Goal: Task Accomplishment & Management: Manage account settings

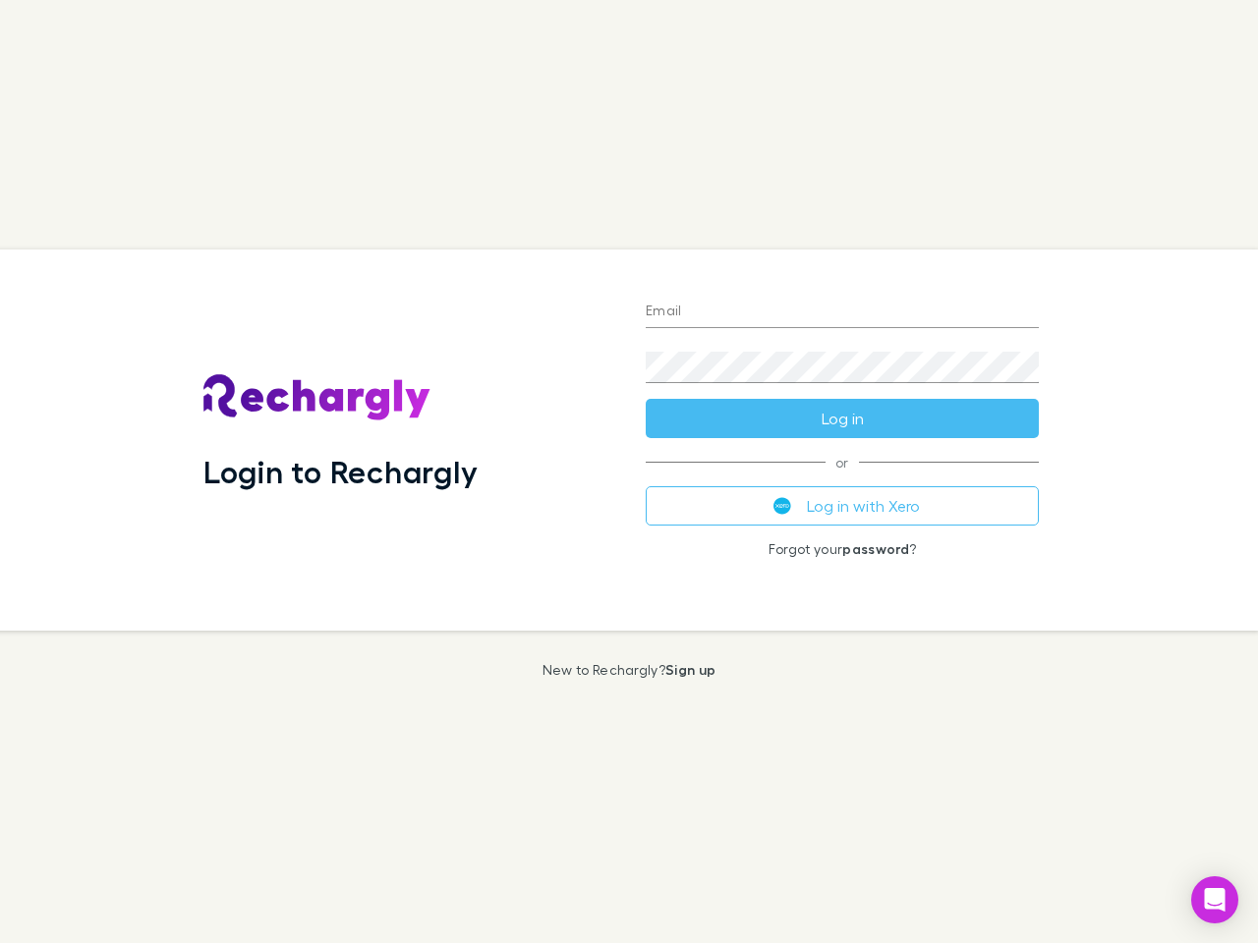
click at [629, 472] on div "Login to Rechargly" at bounding box center [409, 440] width 442 height 381
click at [842, 312] on input "Email" at bounding box center [842, 312] width 393 height 31
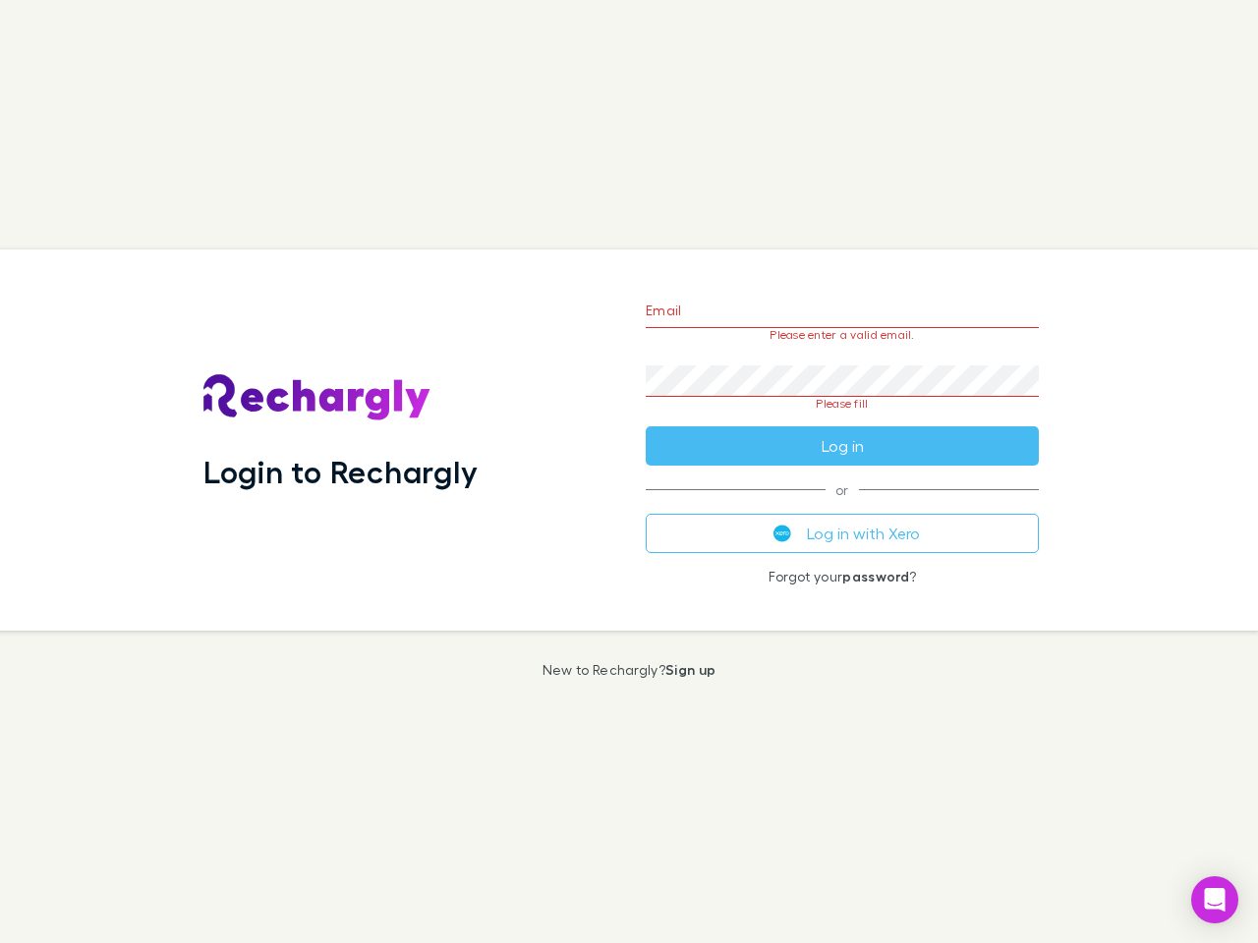
click at [842, 419] on form "Email Please enter a valid email. Password Please fill Log in" at bounding box center [842, 373] width 393 height 185
click at [842, 506] on div "Email Please enter a valid email. Password Please fill Log in or Log in with Xe…" at bounding box center [842, 440] width 424 height 381
click at [1214, 900] on icon "Open Intercom Messenger" at bounding box center [1215, 900] width 21 height 24
